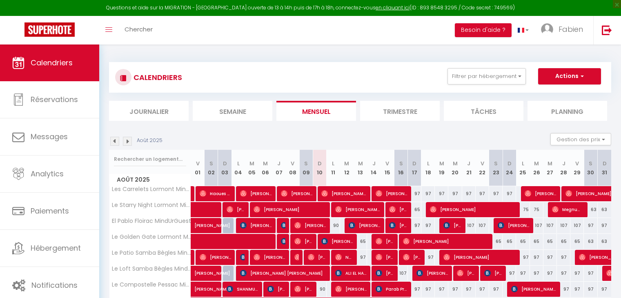
select select
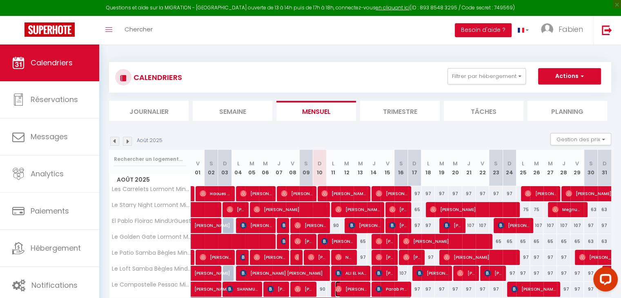
click at [350, 289] on span "[PERSON_NAME]" at bounding box center [350, 289] width 31 height 16
select select "OK"
select select "0"
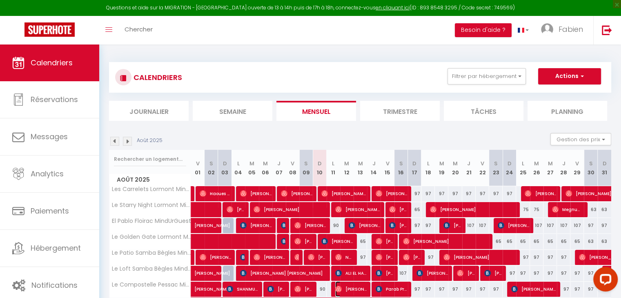
select select "1"
select select
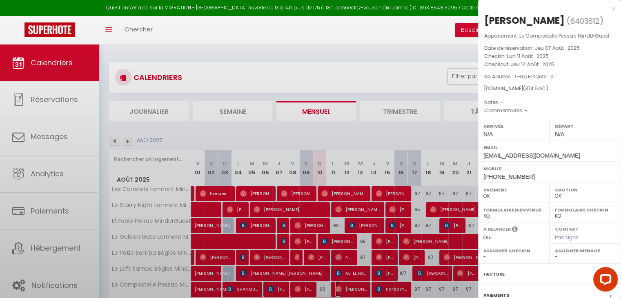
select select "39343"
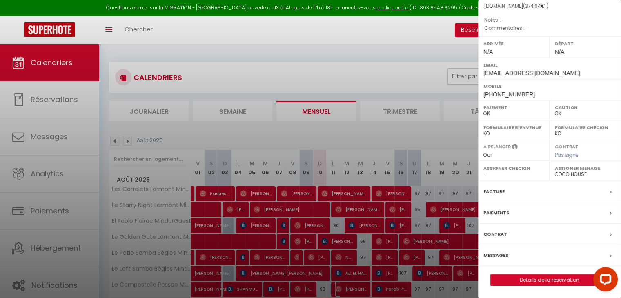
scroll to position [95, 0]
click at [497, 260] on label "Messages" at bounding box center [496, 255] width 25 height 9
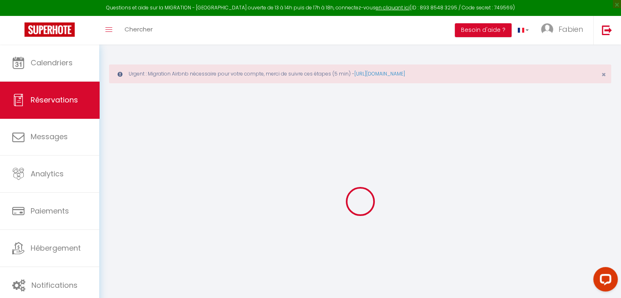
select select
checkbox input "false"
select select
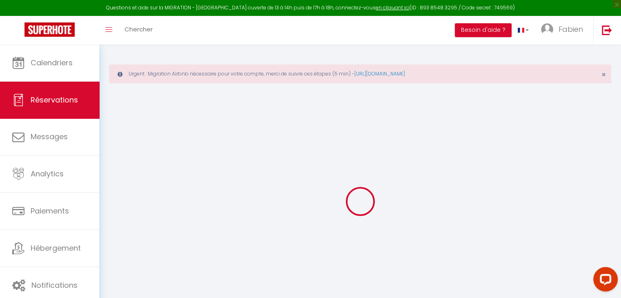
select select
checkbox input "false"
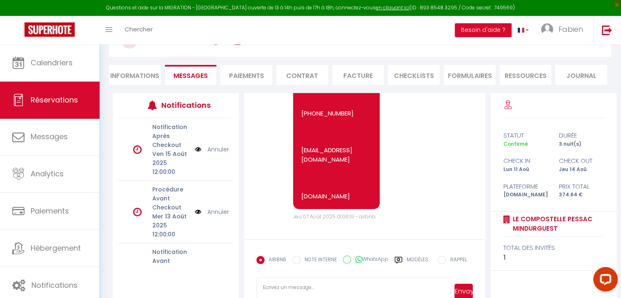
scroll to position [116, 0]
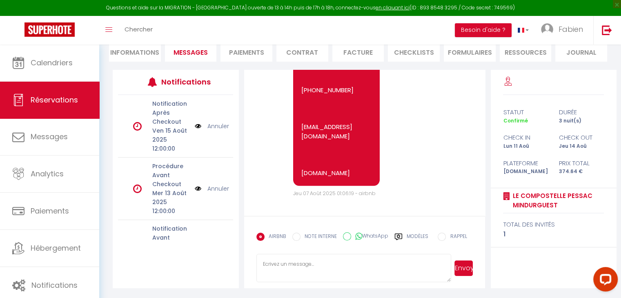
click at [274, 265] on textarea at bounding box center [353, 268] width 195 height 29
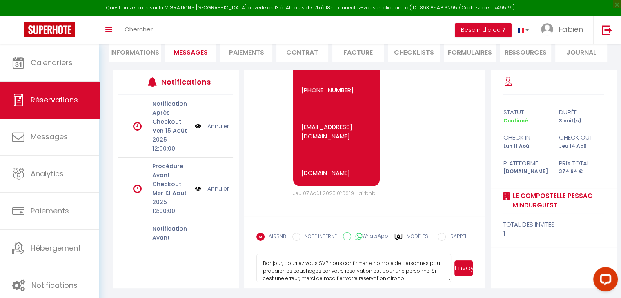
scroll to position [9, 0]
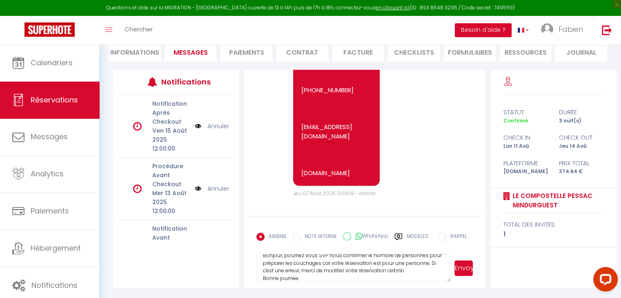
click at [415, 275] on textarea "Bonjour, pourriez vous SVP nous confirmer le nombre de personnes pour préparer …" at bounding box center [353, 268] width 195 height 29
click at [413, 273] on textarea "Bonjour, pourriez vous SVP nous confirmer le nombre de personnes pour préparer …" at bounding box center [353, 268] width 195 height 29
click at [314, 276] on textarea "Bonjour, pourriez vous SVP nous confirmer le nombre de personnes pour préparer …" at bounding box center [353, 268] width 195 height 29
type textarea "Bonjour, pourriez vous SVP nous confirmer le nombre de personnes pour préparer …"
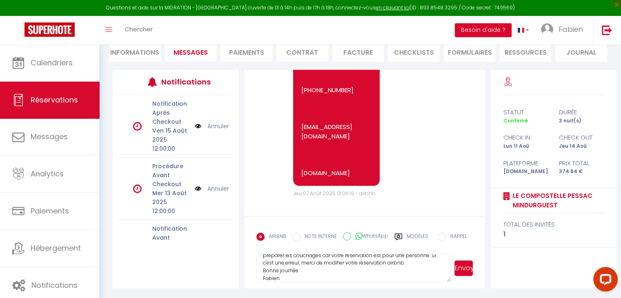
click at [467, 268] on button "Envoyer" at bounding box center [464, 269] width 18 height 16
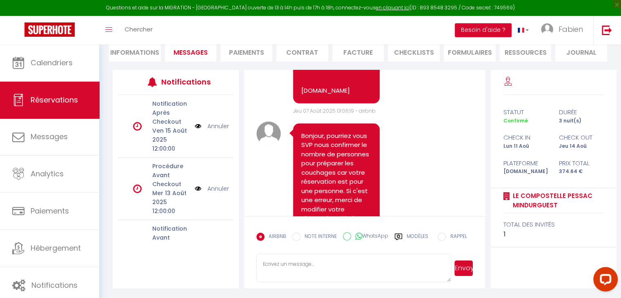
scroll to position [0, 0]
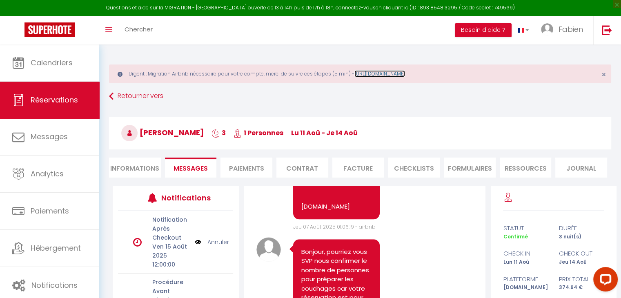
click at [381, 72] on link "https://superhote.com/migration-airbnb" at bounding box center [379, 73] width 51 height 7
click at [559, 30] on span "Fabien" at bounding box center [571, 29] width 25 height 10
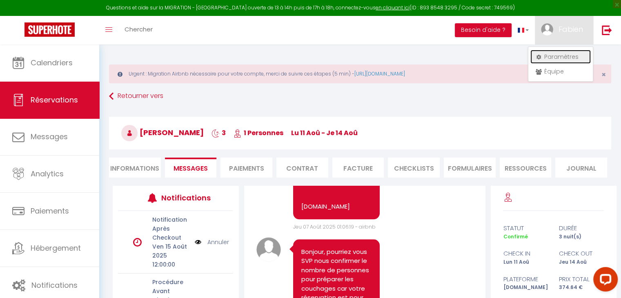
click at [554, 58] on link "Paramètres" at bounding box center [561, 57] width 60 height 14
select select "28"
select select "fr"
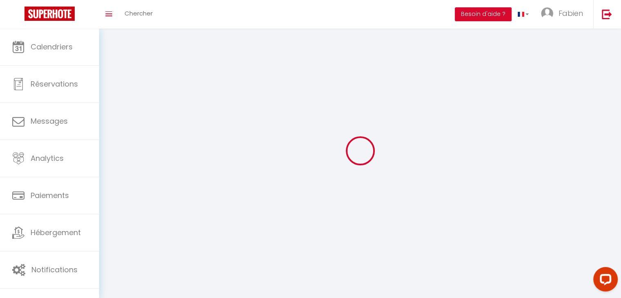
type input "wclmTRPG5EYDh1WQEOZnjle0P"
type input "DWKd3qRZywy3JCuAJCgCAxnzu"
type input "https://app.superhote.com/#/get-available-rentals/DWKd3qRZywy3JCuAJCgCAxnzu"
select select "fr"
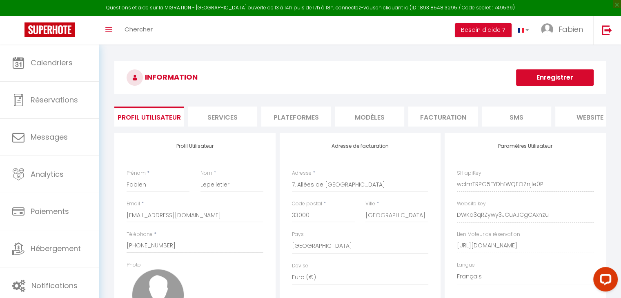
click at [299, 116] on li "Plateformes" at bounding box center [295, 117] width 69 height 20
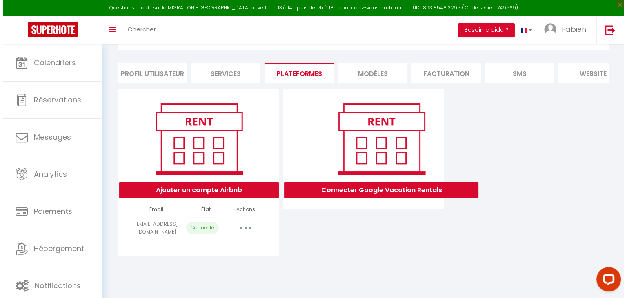
scroll to position [44, 0]
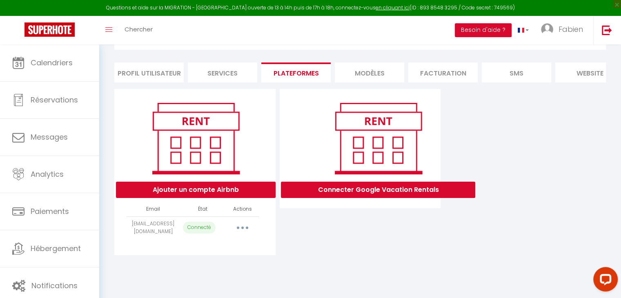
click at [242, 231] on button "button" at bounding box center [242, 227] width 23 height 13
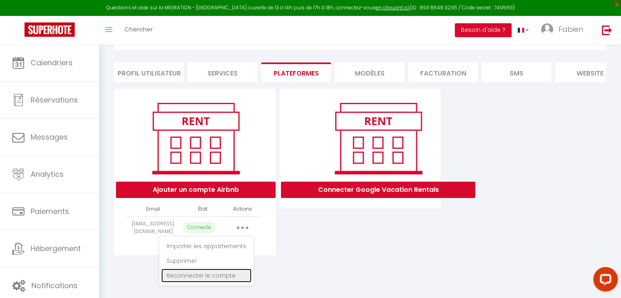
click at [207, 283] on link "Reconnecter le compte" at bounding box center [206, 276] width 90 height 14
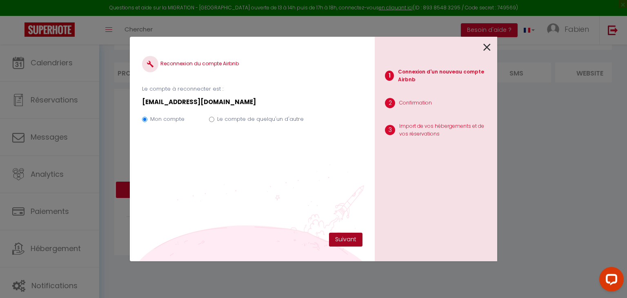
click at [341, 238] on button "Suivant" at bounding box center [345, 240] width 33 height 14
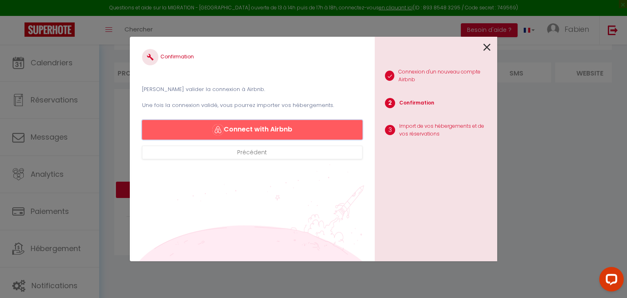
click at [252, 134] on button "Connect with Airbnb" at bounding box center [252, 130] width 221 height 20
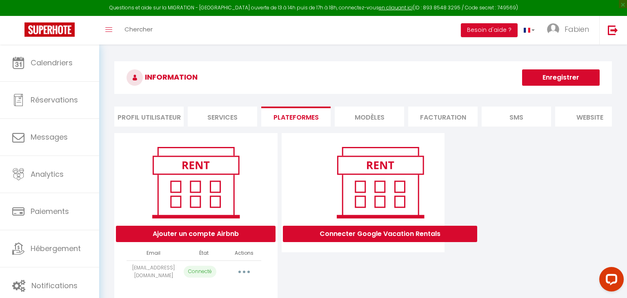
select select "3013"
select select "3239"
select select "3986"
select select "4483"
select select "4734"
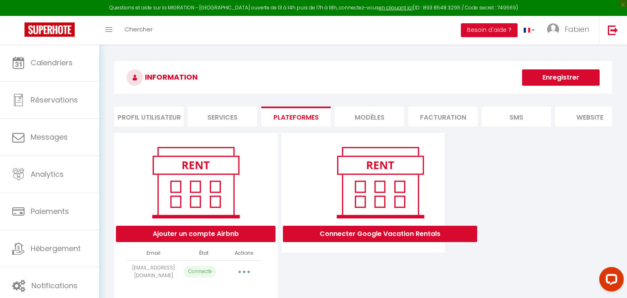
select select "5401"
select select "5658"
select select "7730"
select select "8361"
select select "35417"
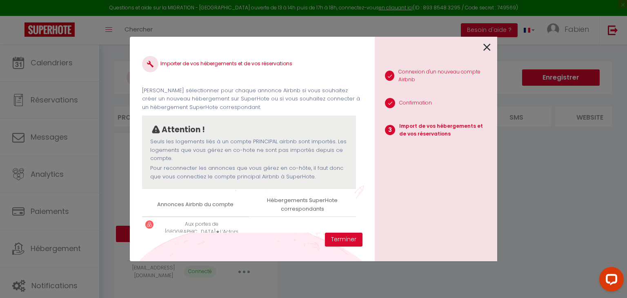
drag, startPoint x: 624, startPoint y: 138, endPoint x: 625, endPoint y: 144, distance: 6.5
click at [625, 144] on div "Importer de vos hébergements et de vos réservations Veuillez sélectionner pour …" at bounding box center [313, 149] width 627 height 298
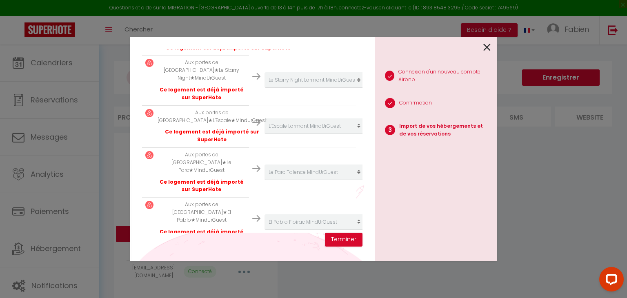
scroll to position [416, 0]
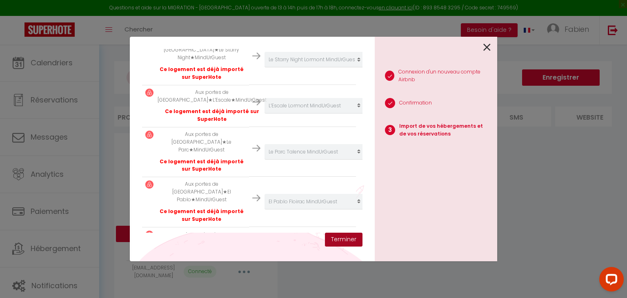
click at [338, 244] on button "Terminer" at bounding box center [344, 240] width 38 height 14
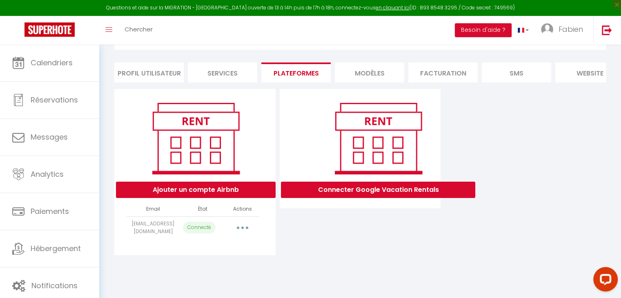
scroll to position [0, 0]
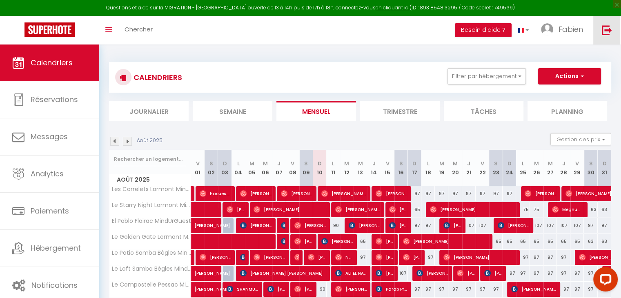
click at [606, 26] on img at bounding box center [607, 30] width 10 height 10
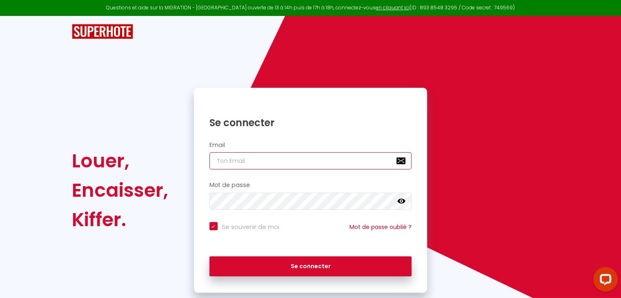
type input "[EMAIL_ADDRESS][DOMAIN_NAME]"
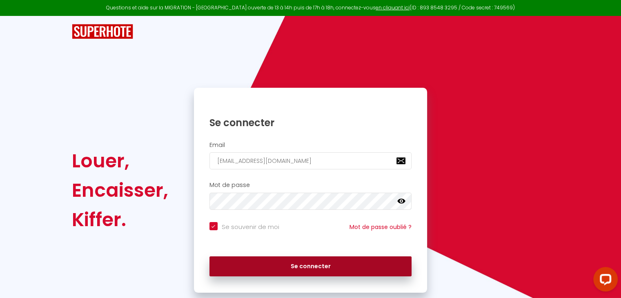
click at [304, 269] on button "Se connecter" at bounding box center [311, 266] width 203 height 20
checkbox input "true"
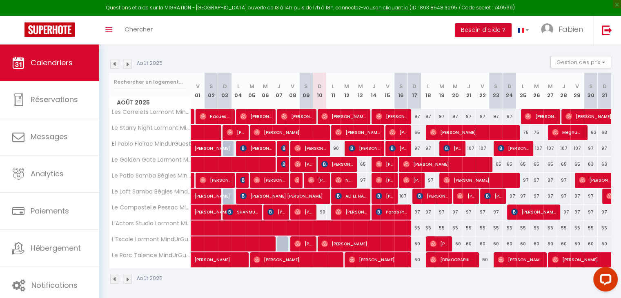
scroll to position [80, 0]
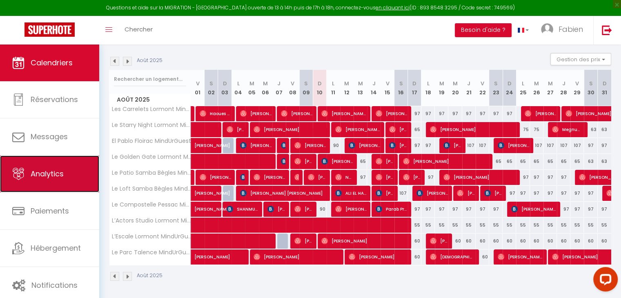
click at [31, 173] on span "Analytics" at bounding box center [47, 174] width 33 height 10
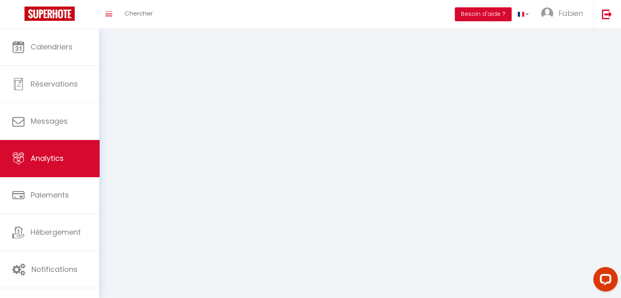
select select "2025"
select select "8"
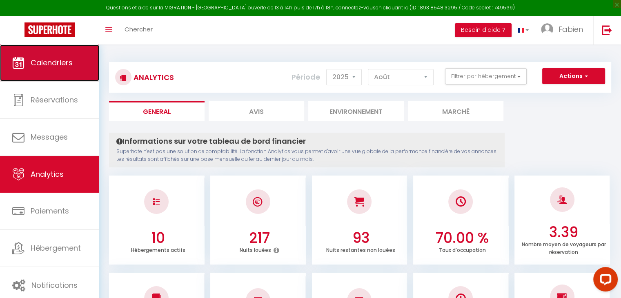
click at [48, 58] on span "Calendriers" at bounding box center [52, 63] width 42 height 10
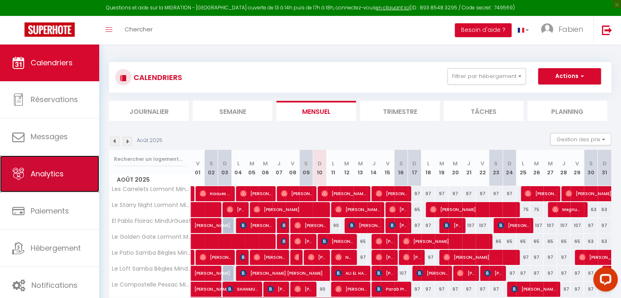
click at [40, 171] on span "Analytics" at bounding box center [47, 174] width 33 height 10
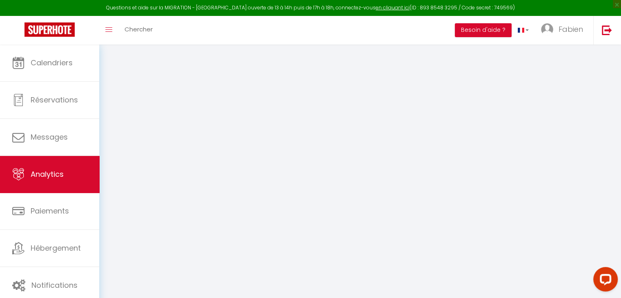
select select "2025"
select select "8"
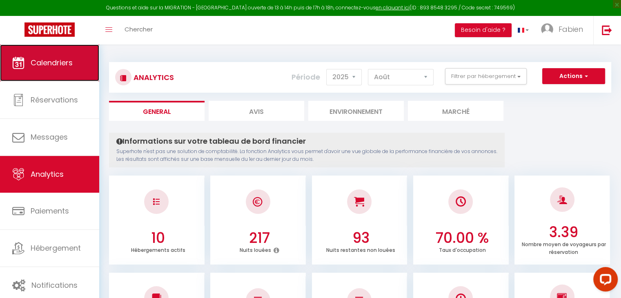
click at [75, 61] on link "Calendriers" at bounding box center [49, 63] width 99 height 37
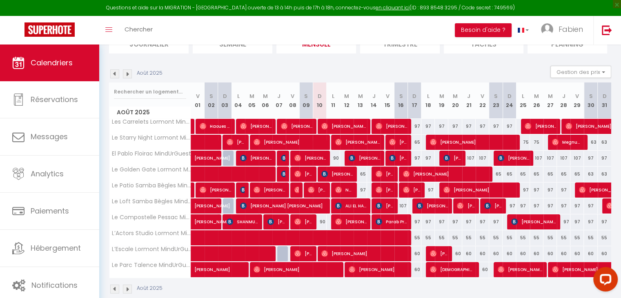
scroll to position [64, 0]
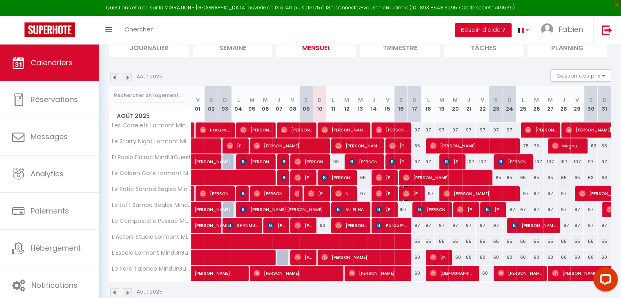
click at [408, 189] on span "[PERSON_NAME]" at bounding box center [412, 194] width 18 height 16
select select "OK"
select select "0"
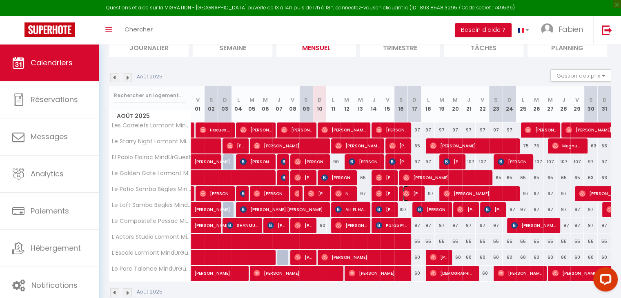
select select "1"
select select
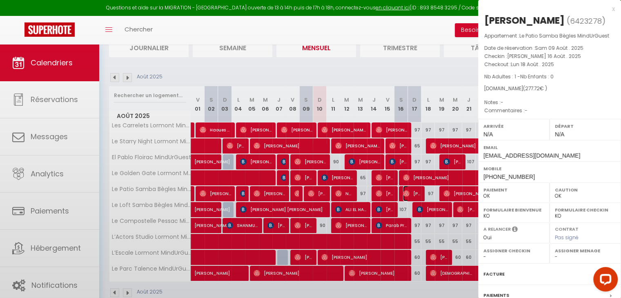
select select "39343"
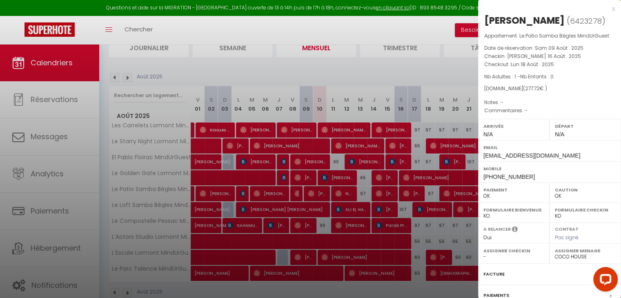
click at [604, 9] on div "x" at bounding box center [546, 9] width 137 height 10
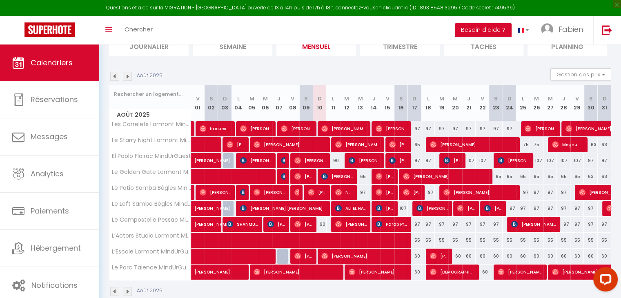
scroll to position [80, 0]
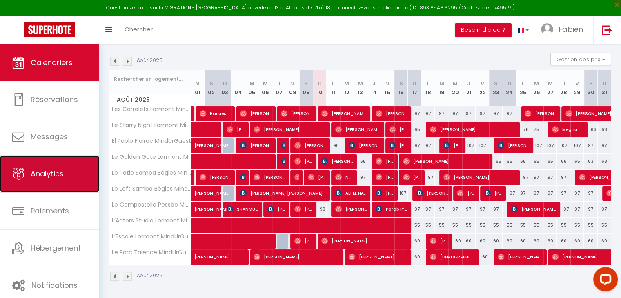
click at [46, 172] on span "Analytics" at bounding box center [47, 174] width 33 height 10
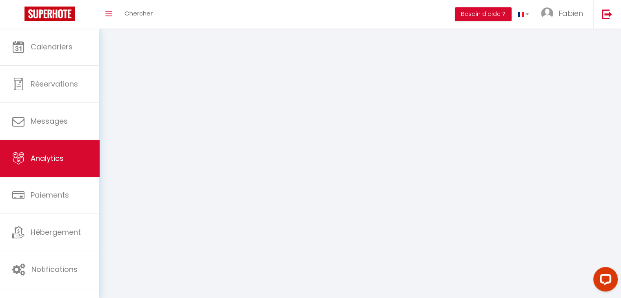
select select "2025"
select select "8"
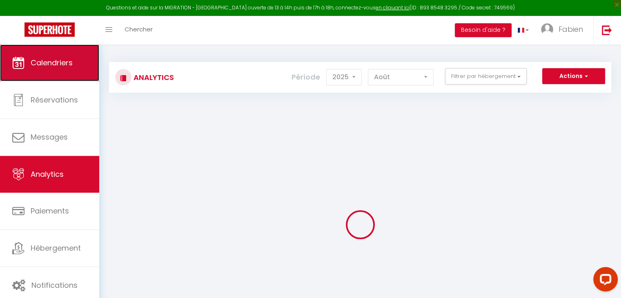
click at [57, 61] on span "Calendriers" at bounding box center [52, 63] width 42 height 10
